Goal: Task Accomplishment & Management: Use online tool/utility

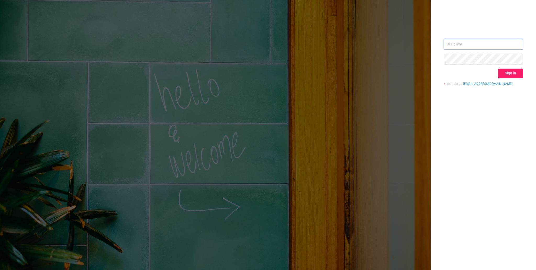
type input "[EMAIL_ADDRESS][DOMAIN_NAME]"
click at [512, 74] on button "Sign in" at bounding box center [510, 73] width 25 height 9
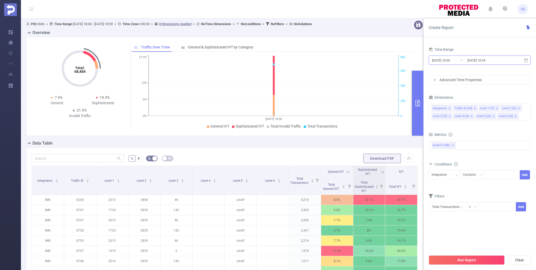
click at [465, 59] on input "[DATE] 18:00" at bounding box center [452, 60] width 42 height 7
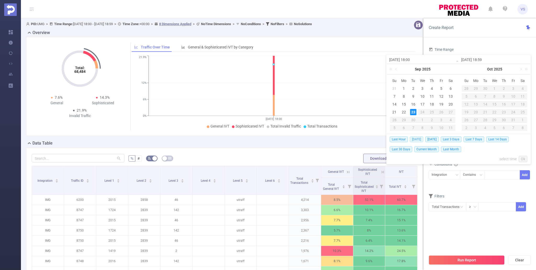
click at [418, 139] on span "[DATE]" at bounding box center [416, 139] width 13 height 6
type input "[DATE] 00:00"
type input "[DATE] 23:59"
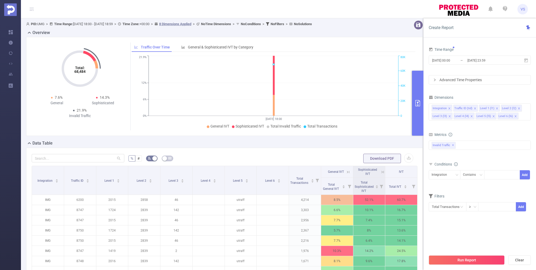
click at [418, 139] on div "Total: 68,484 Total: 68,484 7.6% General 14.3% Sophisticated 21.9% Invalid Traf…" at bounding box center [224, 88] width 401 height 103
click at [469, 253] on div "Run Report Clear" at bounding box center [479, 260] width 112 height 20
click at [469, 257] on button "Run Report" at bounding box center [466, 259] width 76 height 9
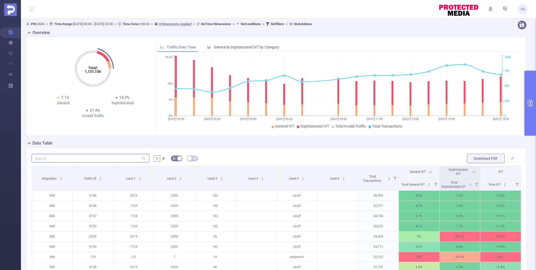
click at [124, 155] on input "text" at bounding box center [90, 158] width 117 height 8
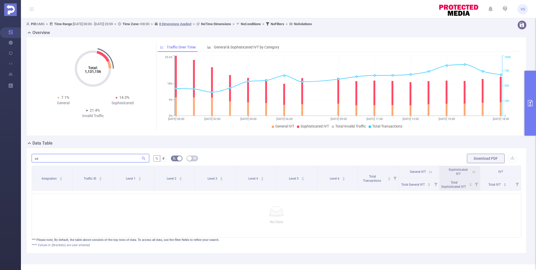
type input "ь"
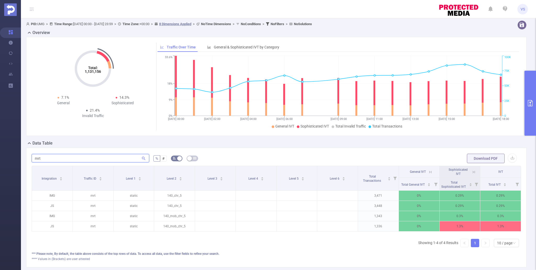
type input "mrt"
click at [526, 122] on button "primary" at bounding box center [530, 103] width 12 height 65
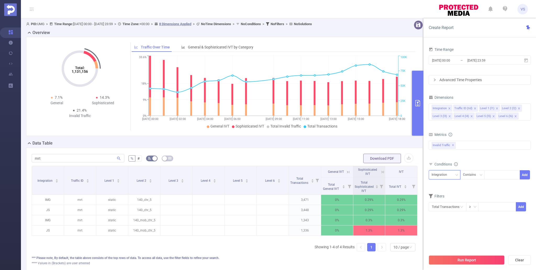
click at [454, 176] on div "Integration" at bounding box center [444, 174] width 26 height 9
click at [449, 191] on li "Traffic ID (tid)" at bounding box center [444, 194] width 32 height 8
click at [491, 177] on div at bounding box center [502, 174] width 30 height 9
type input "mrt"
click at [492, 184] on li "mrt" at bounding box center [502, 185] width 36 height 8
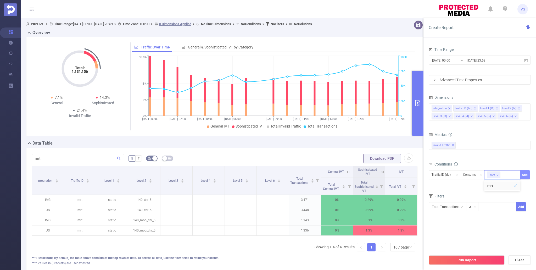
click at [528, 175] on button "Add" at bounding box center [525, 174] width 10 height 9
click at [460, 259] on button "Run Report" at bounding box center [466, 259] width 76 height 9
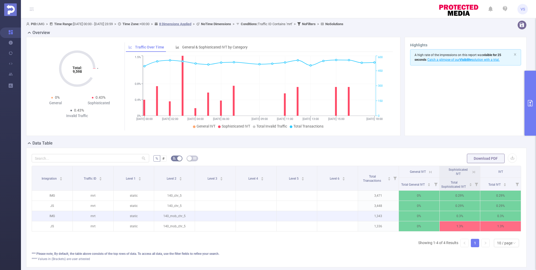
scroll to position [0, 1]
